Goal: Transaction & Acquisition: Purchase product/service

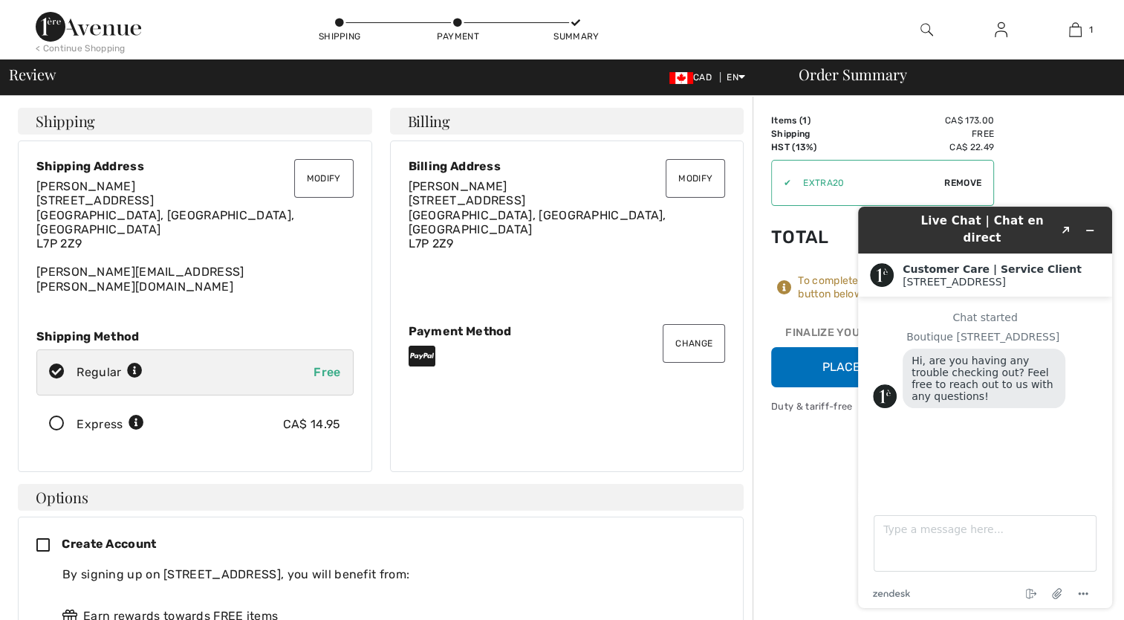
click at [715, 239] on div "Billing Address Lorna Howarth Unit 3, 2242 Upper Middle Road Burlington, ON, CA…" at bounding box center [567, 232] width 317 height 147
click at [1095, 225] on icon "Minimize widget" at bounding box center [1090, 230] width 10 height 10
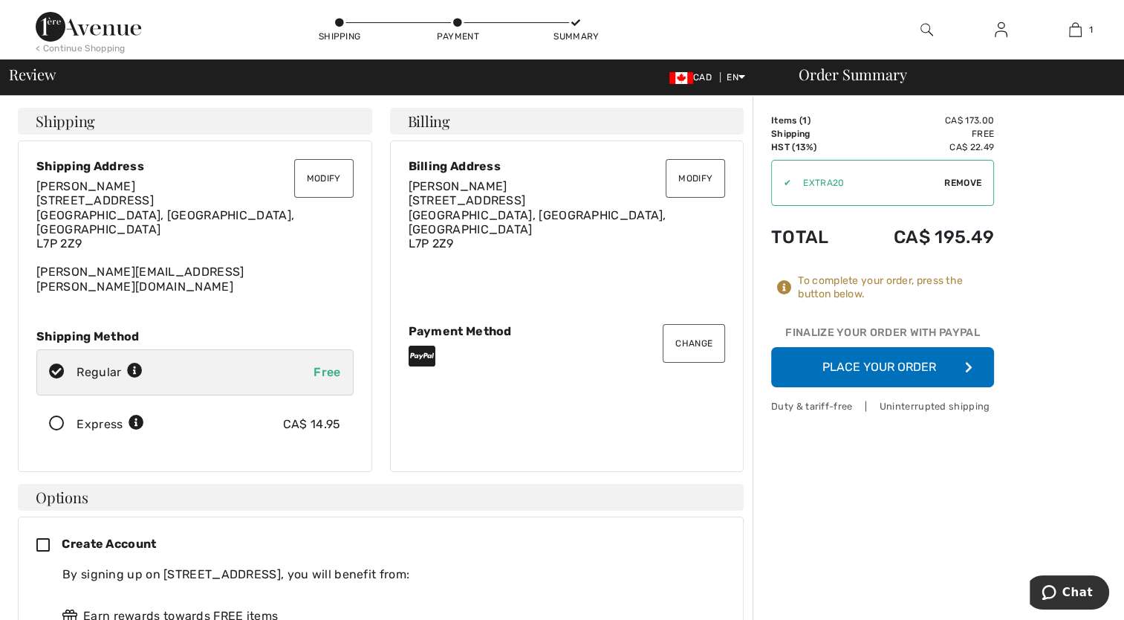
click at [866, 367] on button "Place Your Order" at bounding box center [882, 367] width 223 height 40
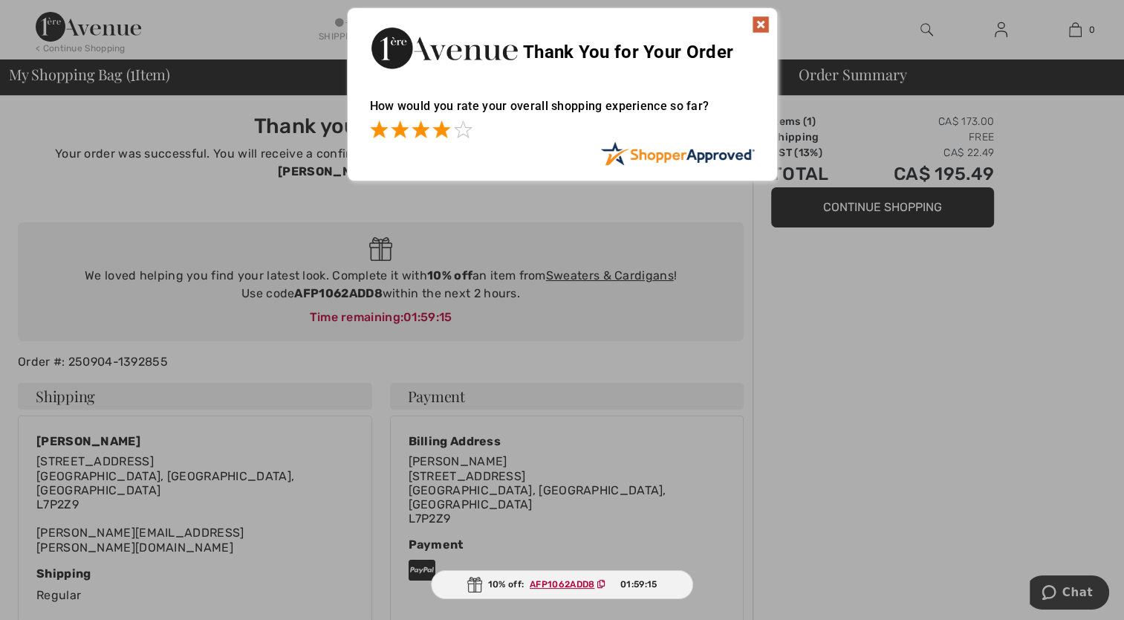
click at [443, 126] on span at bounding box center [441, 129] width 18 height 18
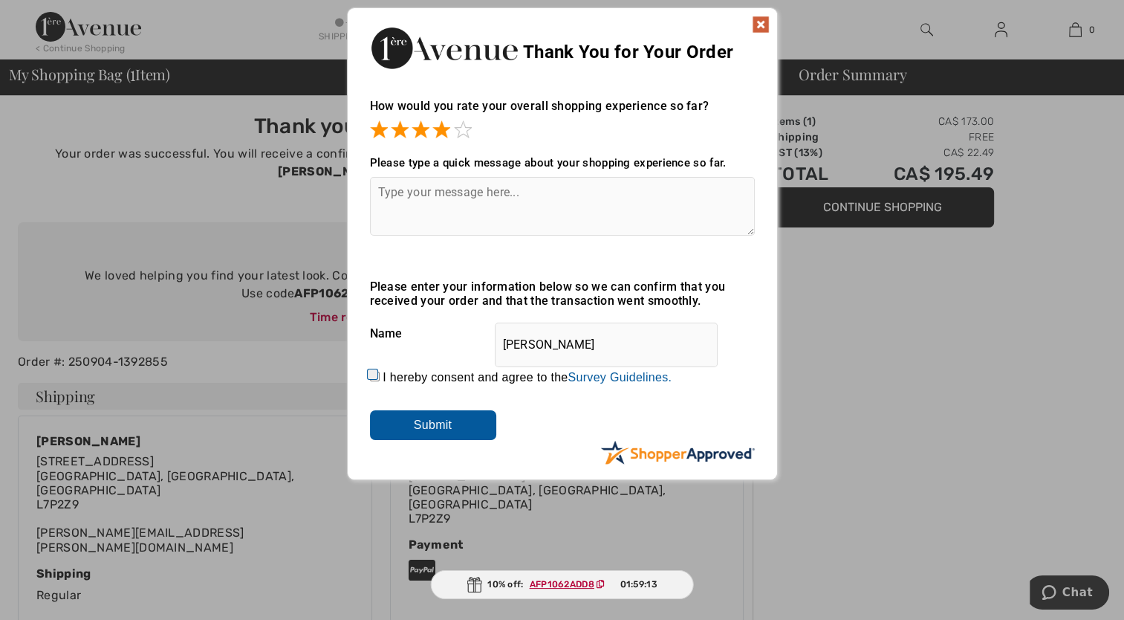
click at [850, 279] on div "Sorry! Something went wrong. Close Thank You for Your Order How would you rate …" at bounding box center [562, 243] width 1124 height 487
click at [760, 19] on img at bounding box center [761, 25] width 18 height 18
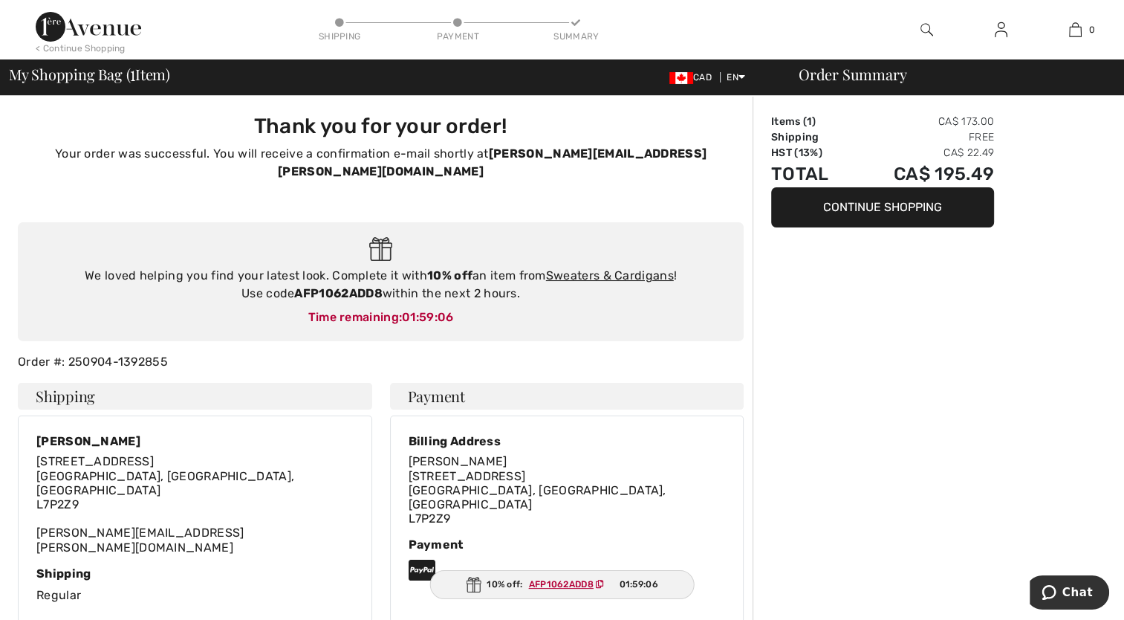
click at [875, 215] on button "Continue Shopping" at bounding box center [882, 207] width 223 height 40
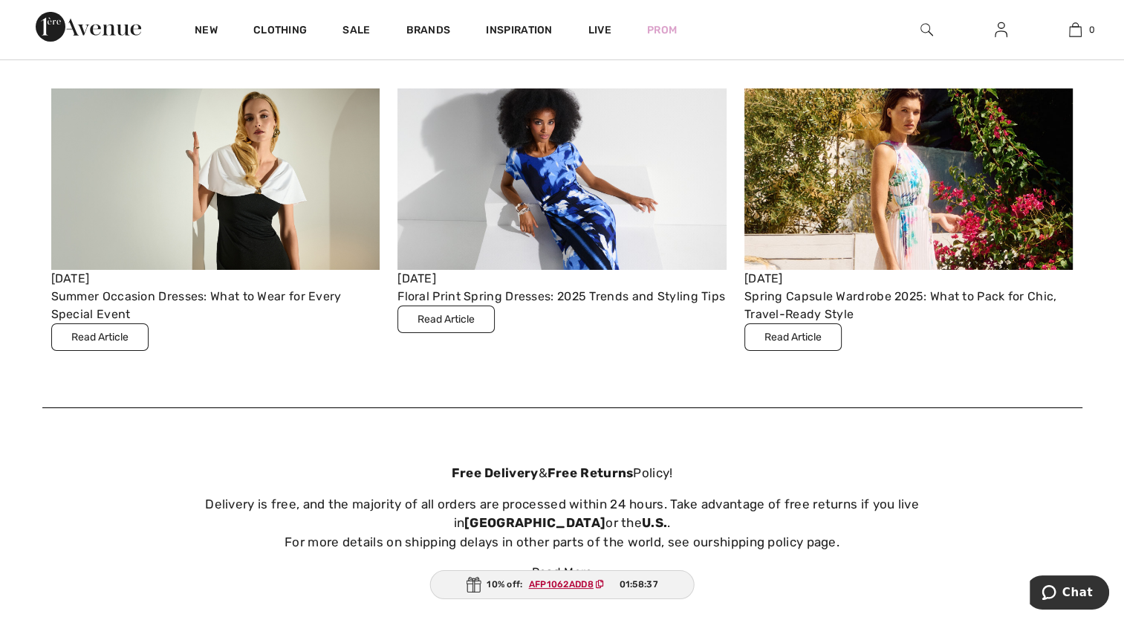
scroll to position [5259, 0]
